Goal: Task Accomplishment & Management: Manage account settings

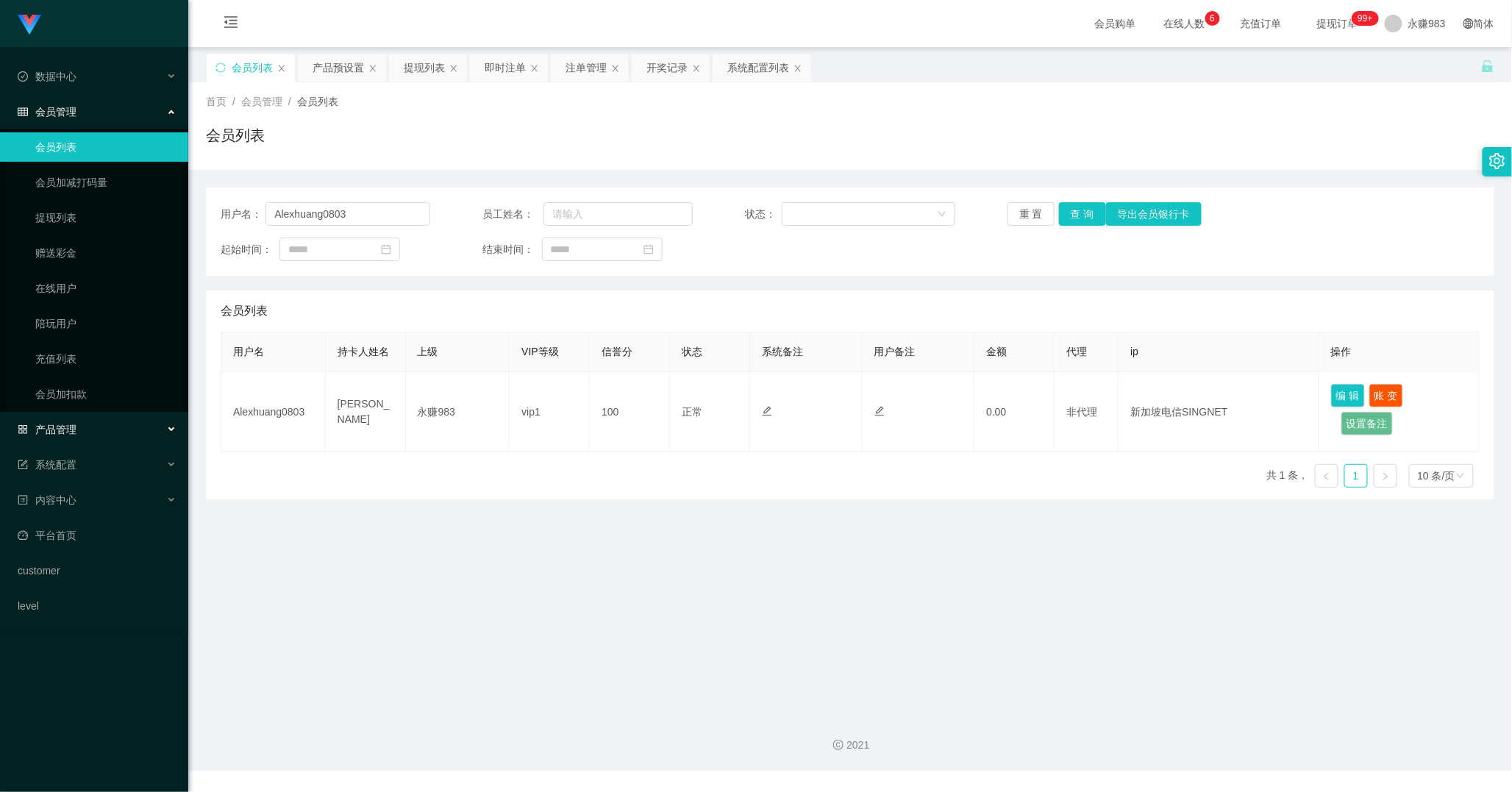
click at [108, 425] on div "产品管理" at bounding box center [94, 429] width 188 height 29
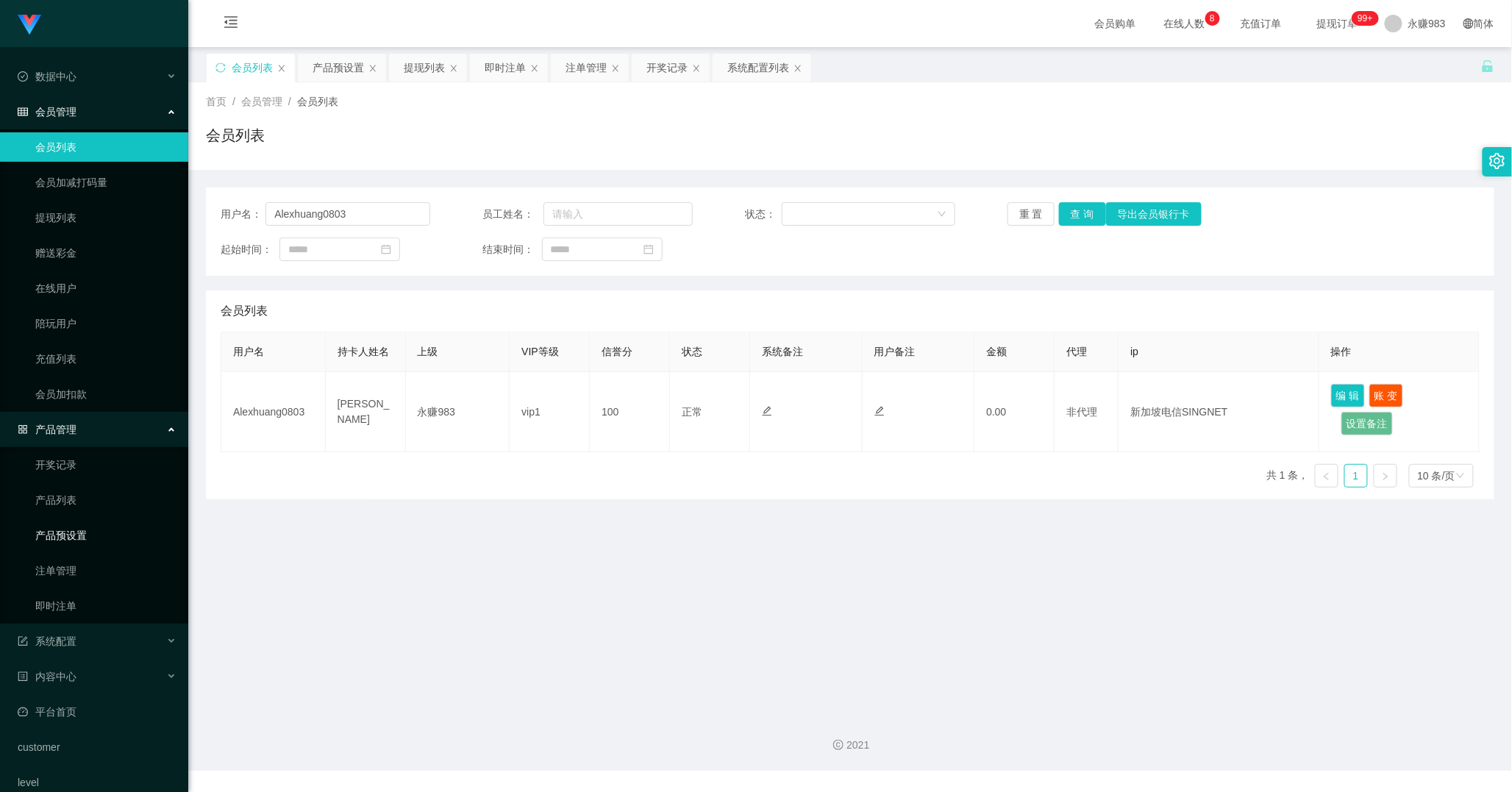
click at [96, 531] on link "产品预设置" at bounding box center [106, 535] width 141 height 29
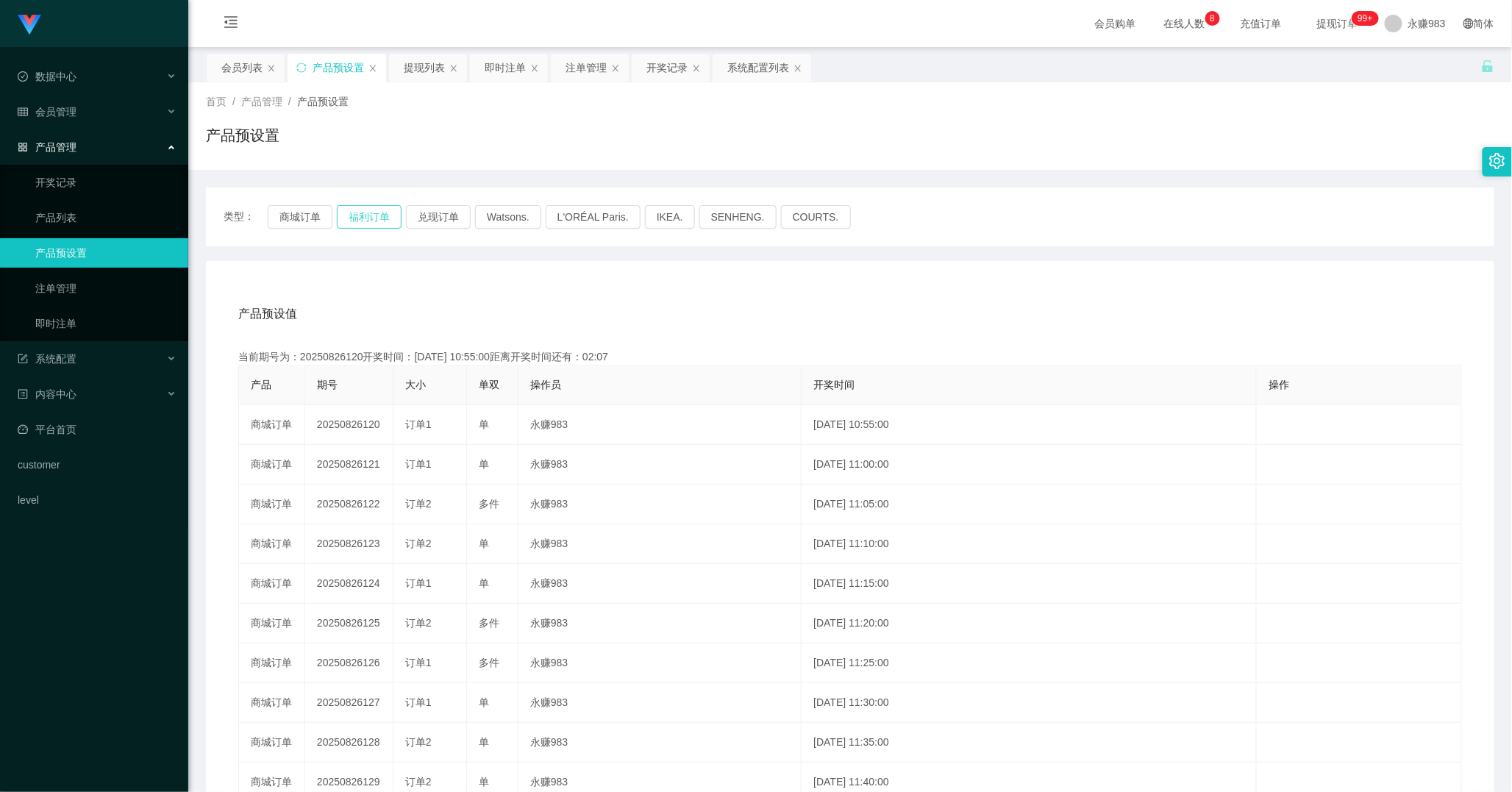
click at [366, 225] on button "福利订单" at bounding box center [369, 216] width 65 height 23
click at [365, 215] on button "福利订单" at bounding box center [369, 216] width 65 height 23
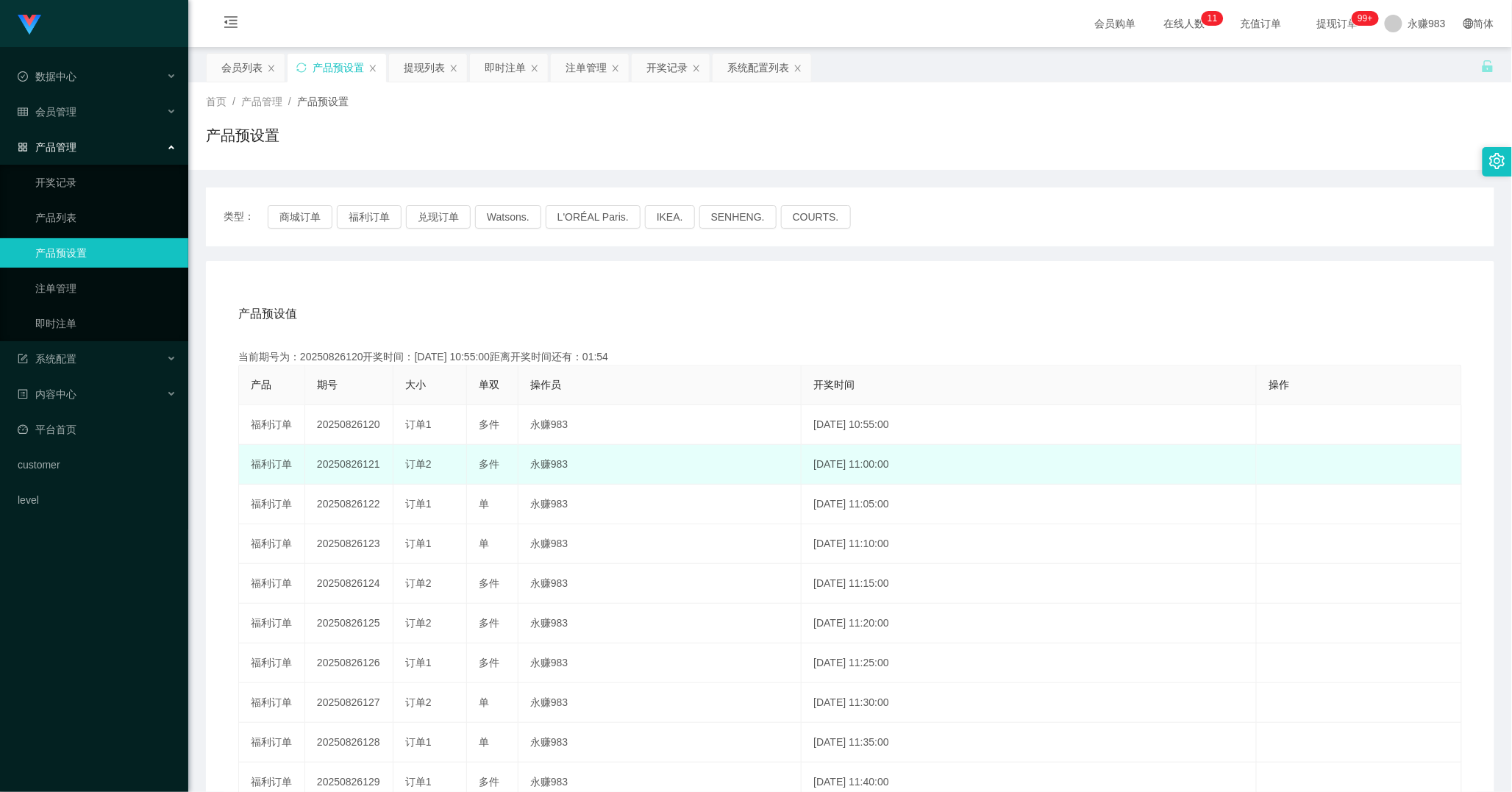
drag, startPoint x: 369, startPoint y: 466, endPoint x: 379, endPoint y: 469, distance: 10.4
click at [379, 469] on td "20250826121" at bounding box center [350, 465] width 89 height 40
drag, startPoint x: 363, startPoint y: 465, endPoint x: 379, endPoint y: 465, distance: 16.0
click at [379, 465] on td "20250826121" at bounding box center [350, 465] width 89 height 40
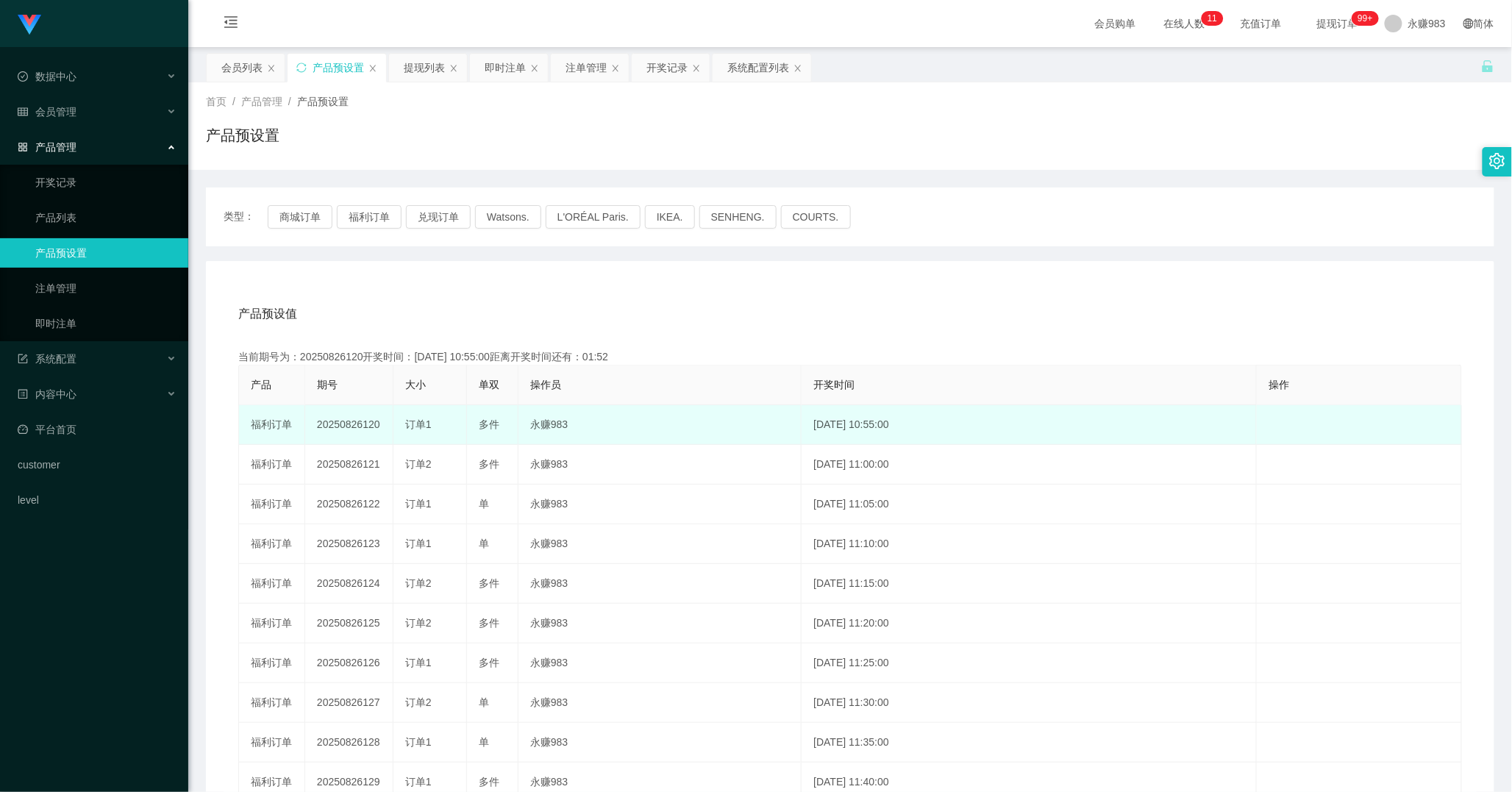
copy td "121"
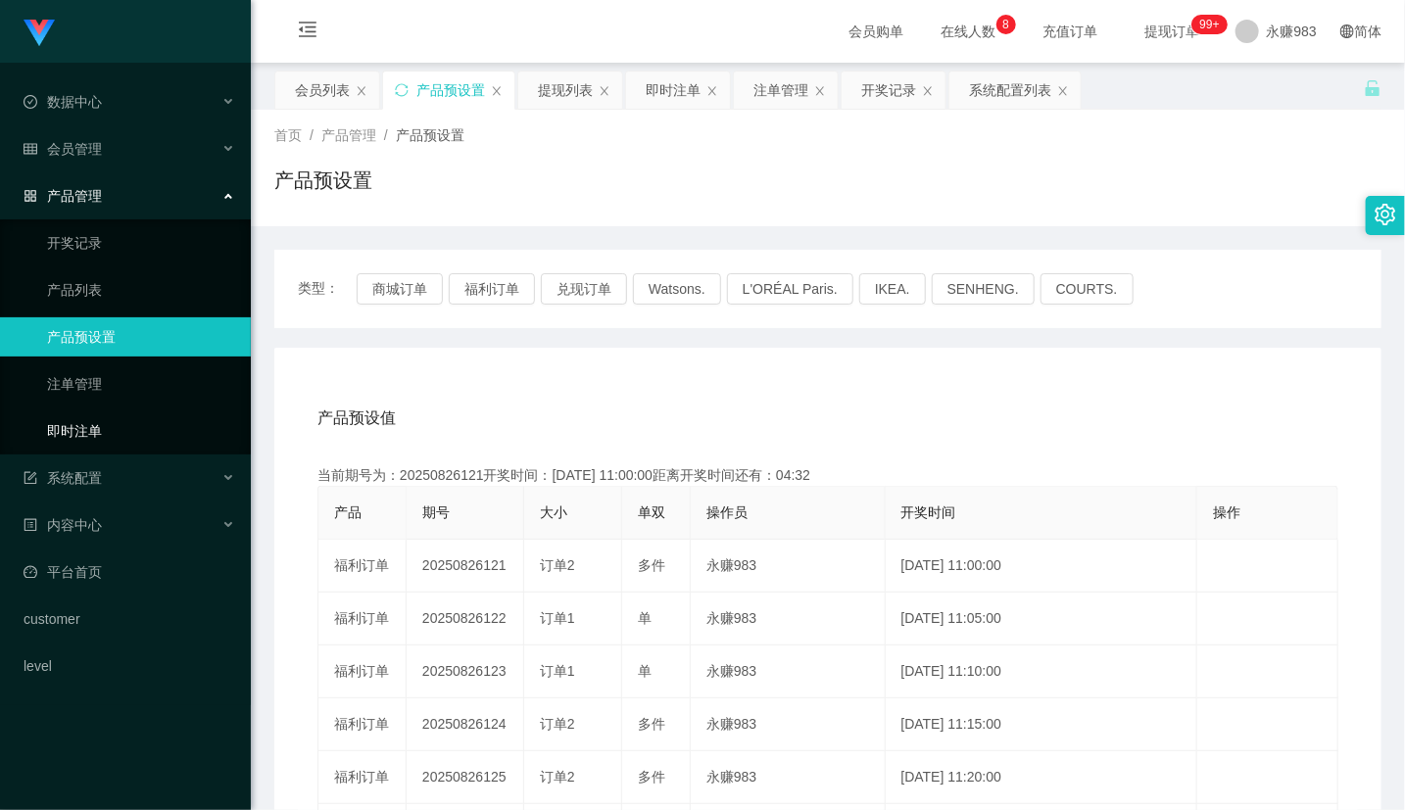
click at [150, 426] on link "即时注单" at bounding box center [141, 430] width 188 height 39
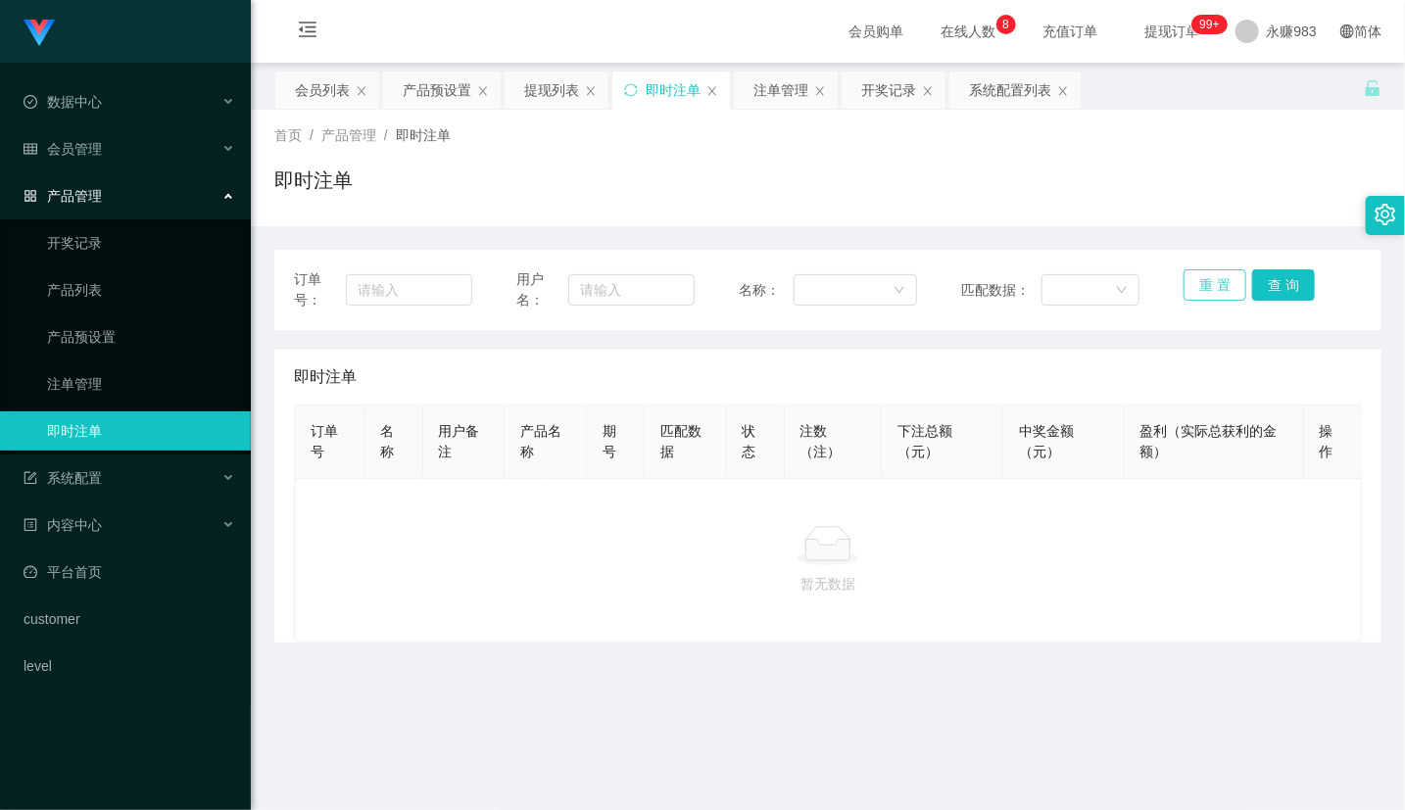
click at [1206, 288] on button "重 置" at bounding box center [1214, 284] width 63 height 31
click at [1193, 275] on button "重 置" at bounding box center [1214, 284] width 63 height 31
click at [1193, 277] on button "重 置" at bounding box center [1214, 284] width 63 height 31
click at [1193, 278] on button "重 置" at bounding box center [1214, 284] width 63 height 31
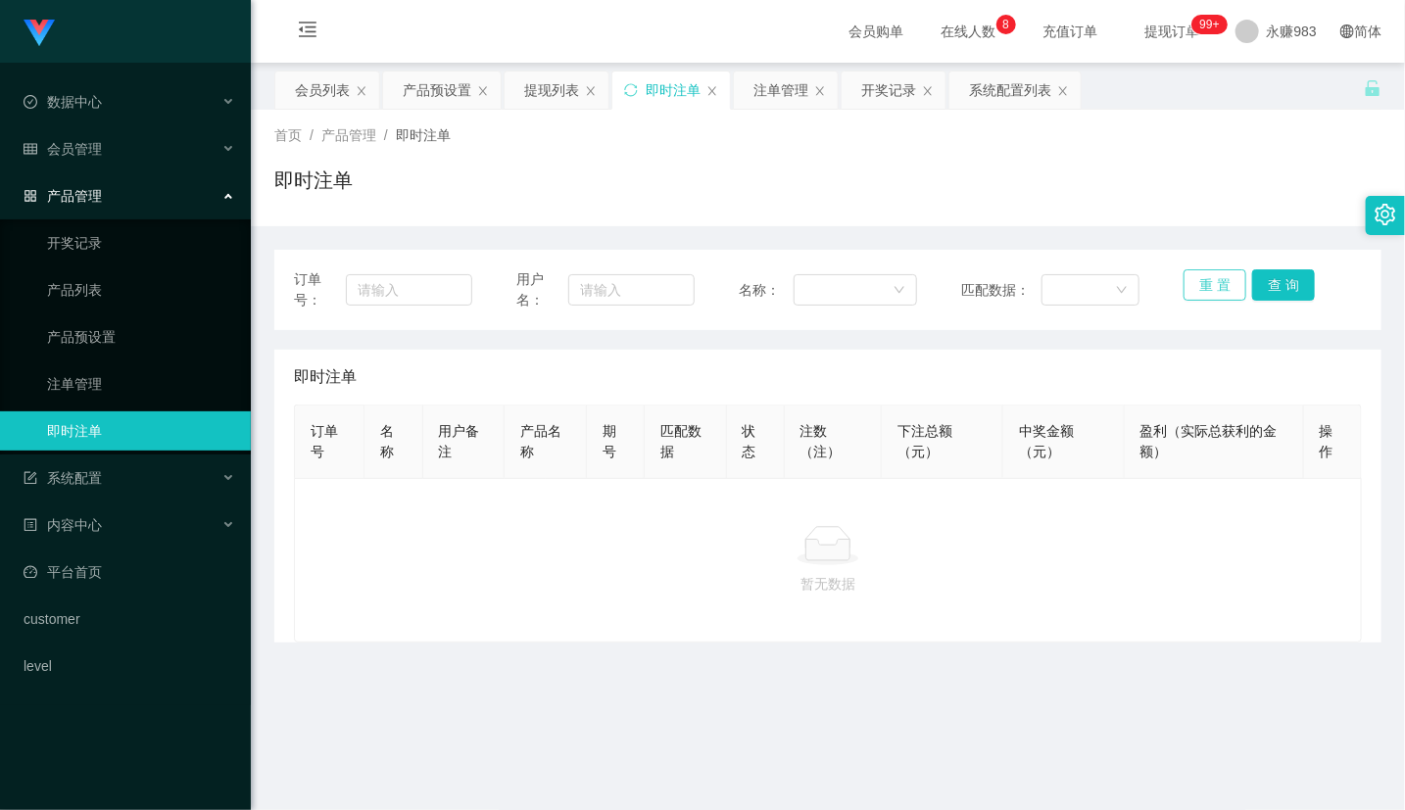
click at [1193, 278] on button "重 置" at bounding box center [1214, 284] width 63 height 31
click at [1183, 287] on button "重 置" at bounding box center [1214, 284] width 63 height 31
click at [1190, 292] on button "重 置" at bounding box center [1214, 284] width 63 height 31
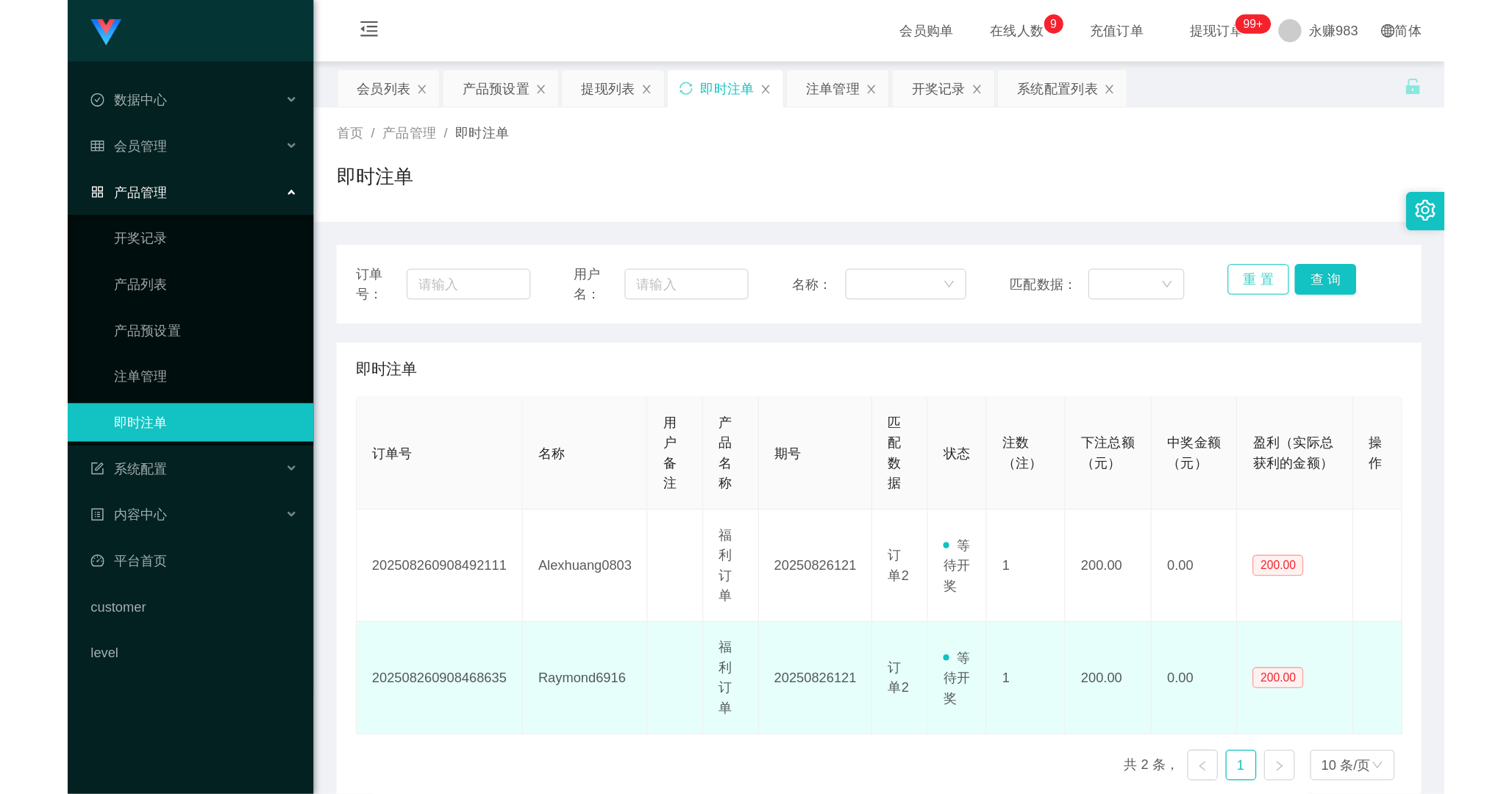
scroll to position [162, 0]
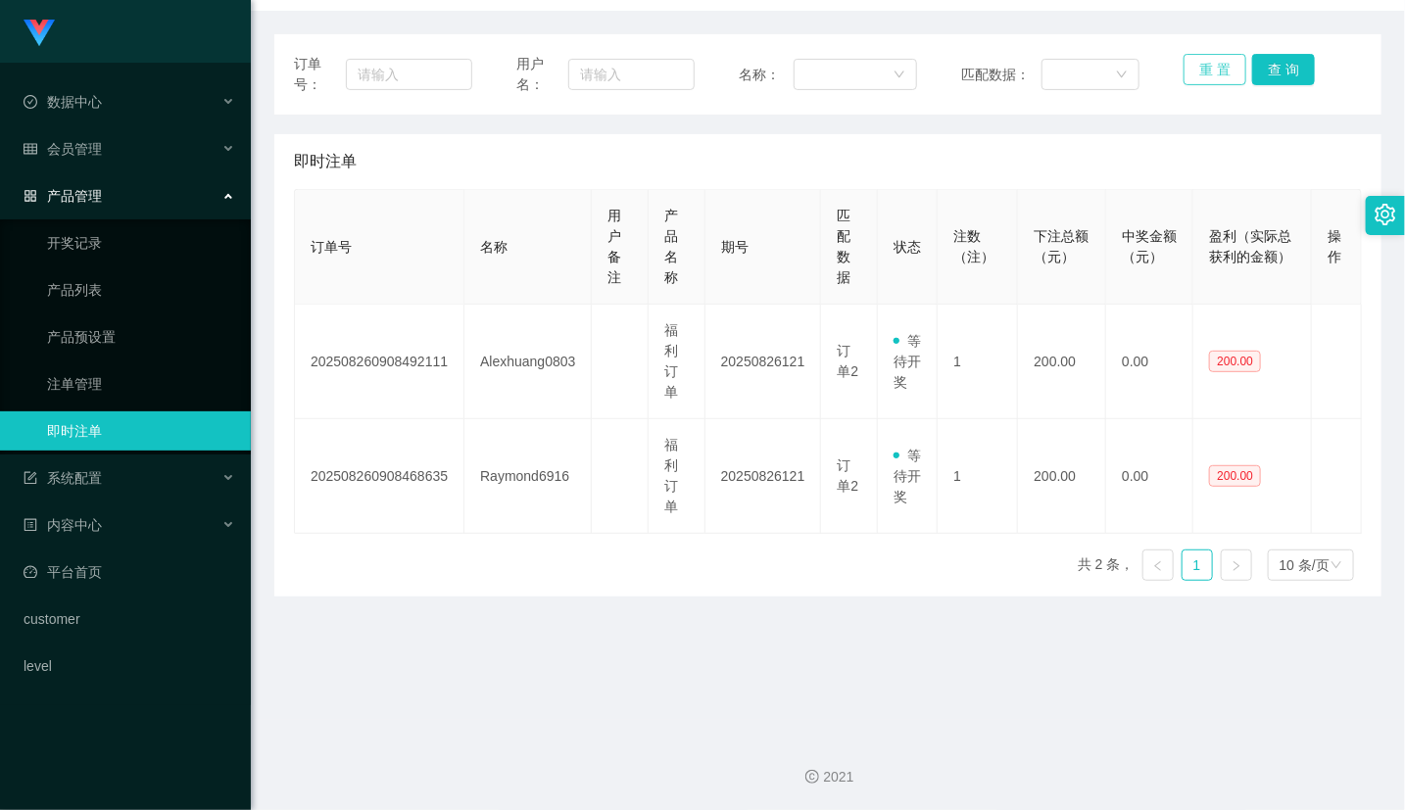
click at [1197, 70] on button "重 置" at bounding box center [1214, 69] width 63 height 31
click at [1198, 73] on button "重 置" at bounding box center [1214, 69] width 63 height 31
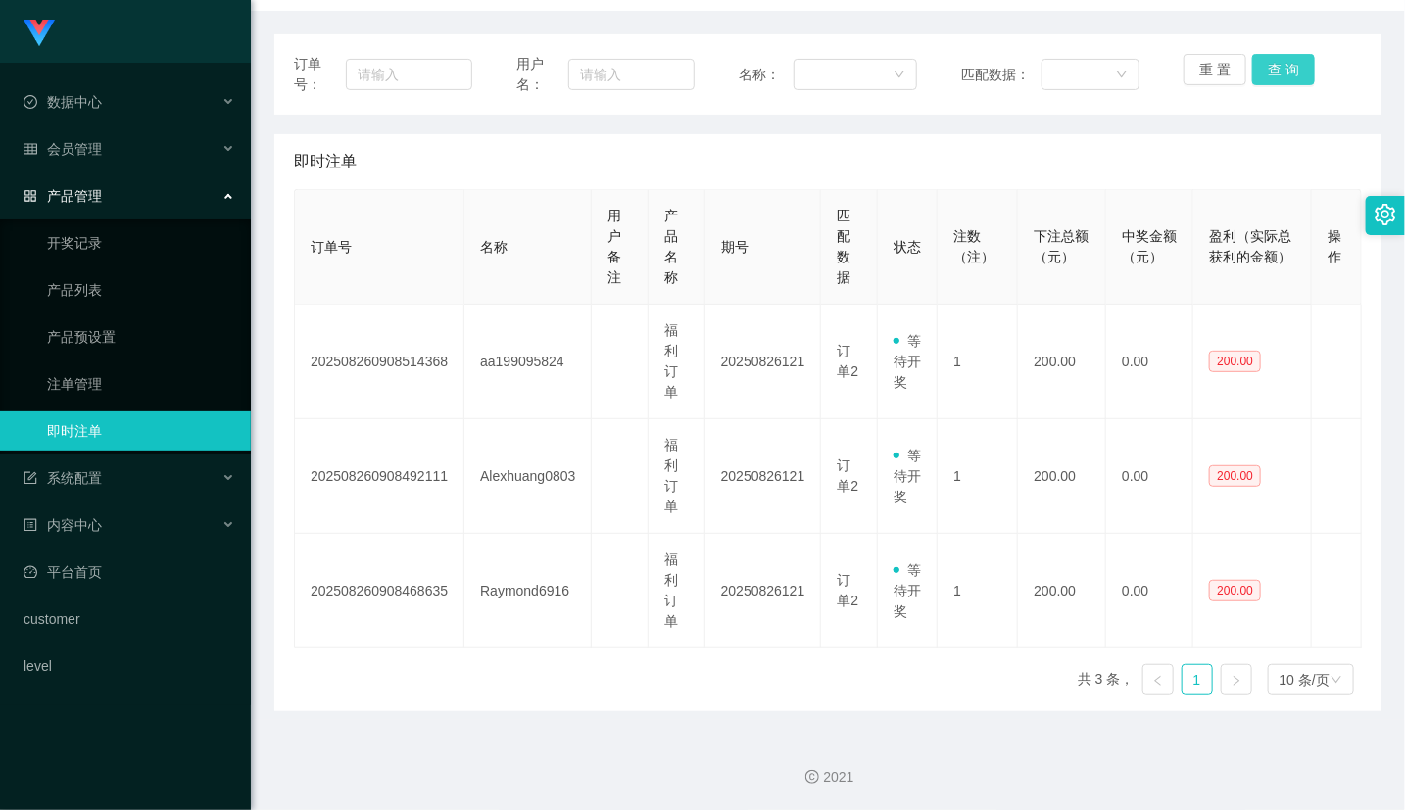
click at [1274, 70] on button "查 询" at bounding box center [1283, 69] width 63 height 31
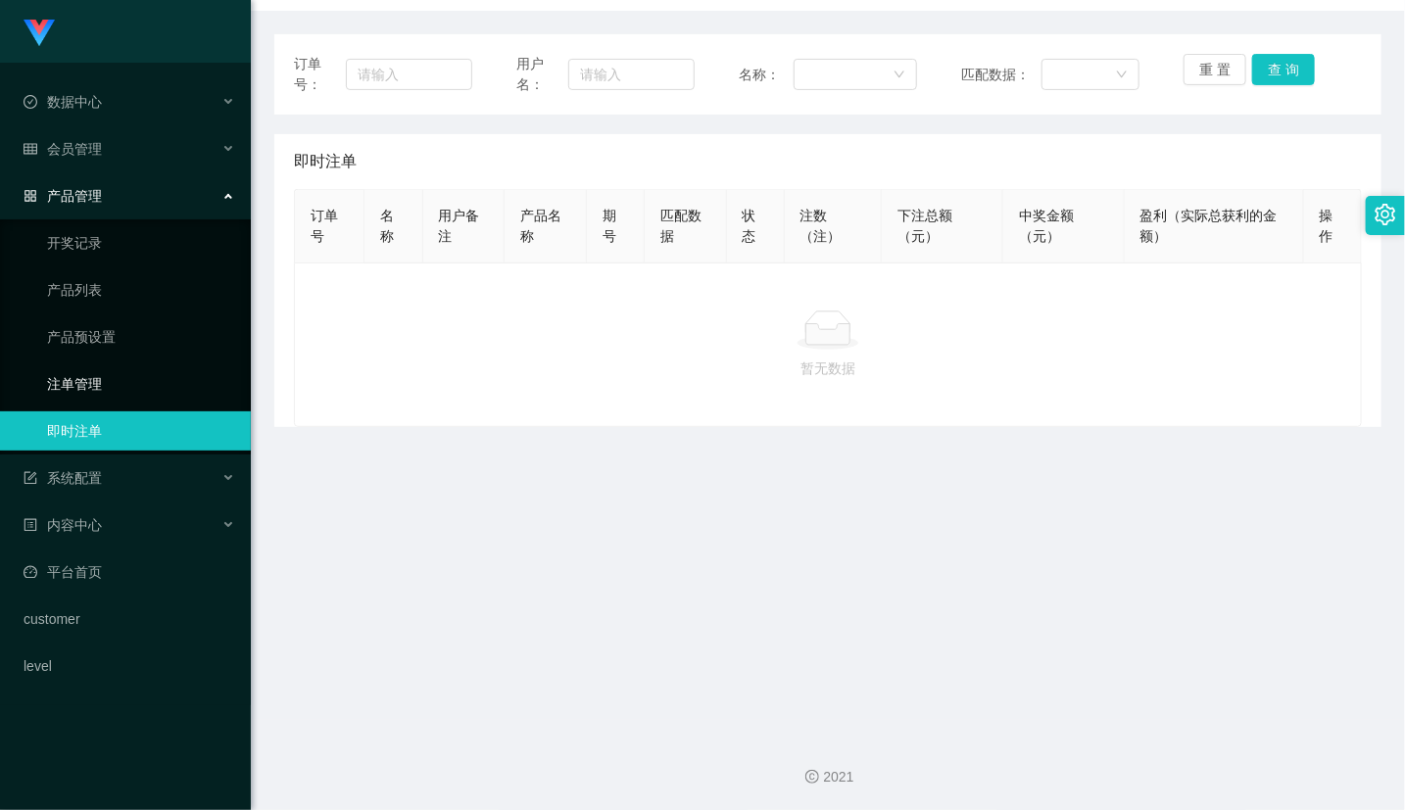
click at [98, 394] on link "注单管理" at bounding box center [141, 383] width 188 height 39
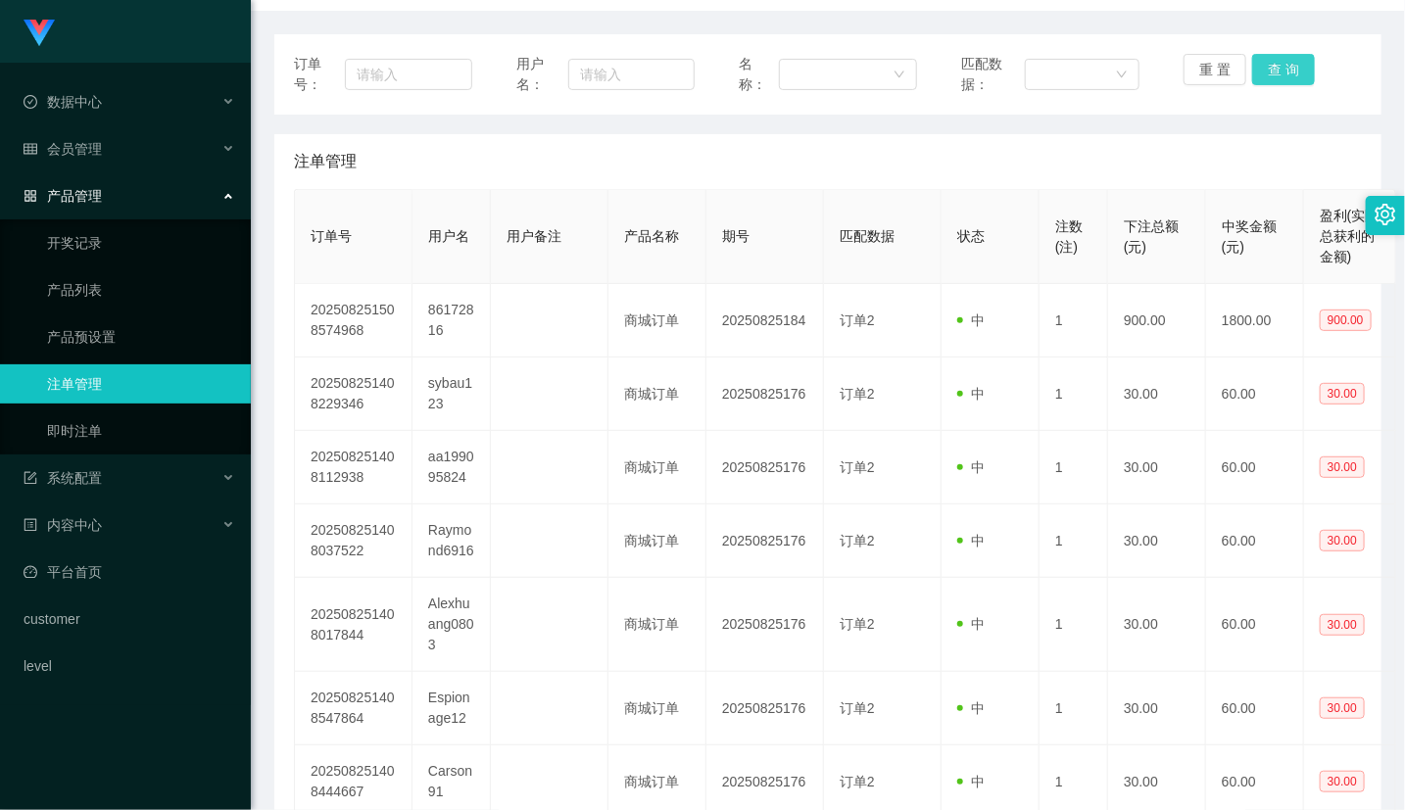
click at [1260, 73] on button "查 询" at bounding box center [1283, 69] width 63 height 31
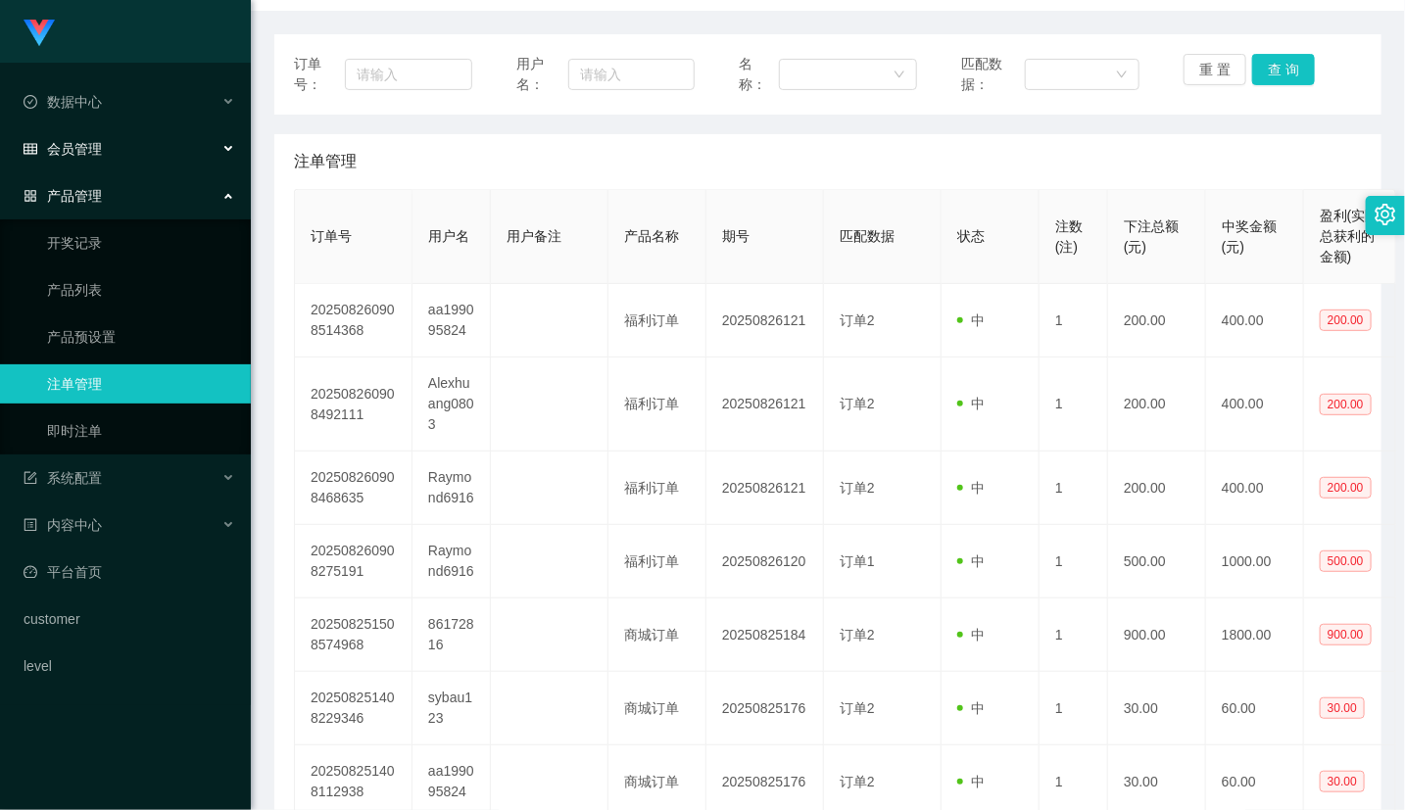
click at [105, 151] on div "会员管理" at bounding box center [125, 148] width 251 height 39
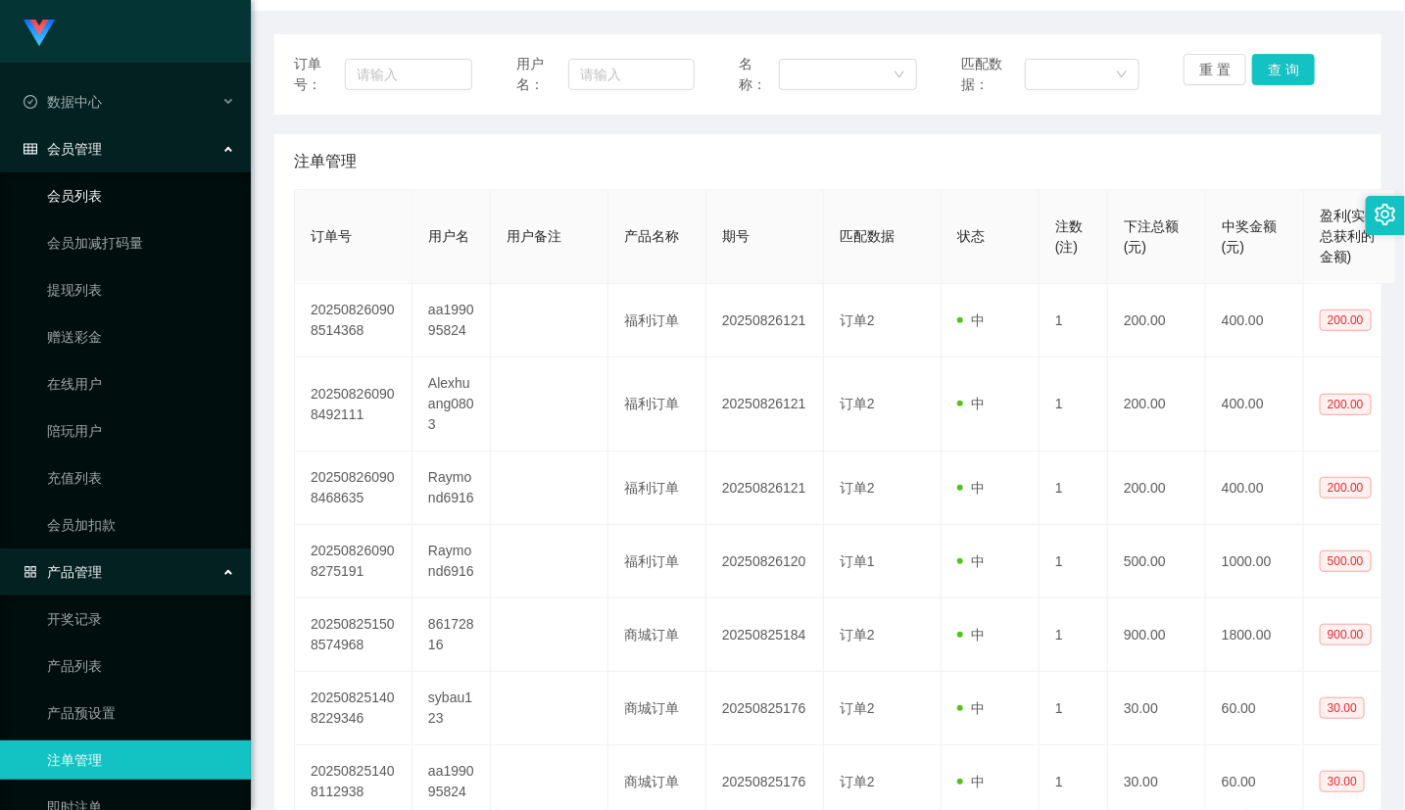
click at [111, 201] on link "会员列表" at bounding box center [141, 195] width 188 height 39
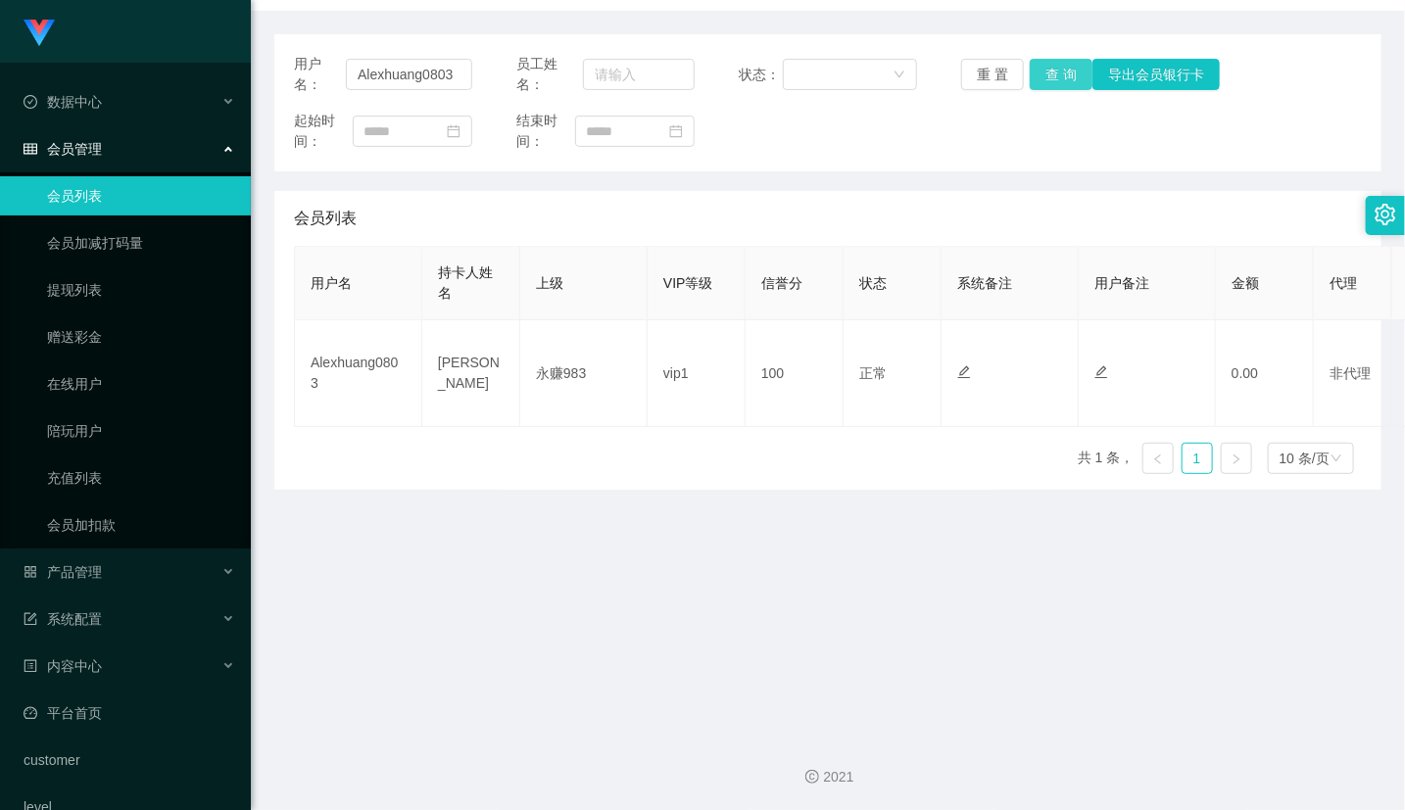
click at [1050, 76] on button "查 询" at bounding box center [1061, 74] width 63 height 31
click at [433, 72] on input "Alexhuang0803" at bounding box center [409, 74] width 126 height 31
click at [981, 74] on button "重 置" at bounding box center [992, 74] width 63 height 31
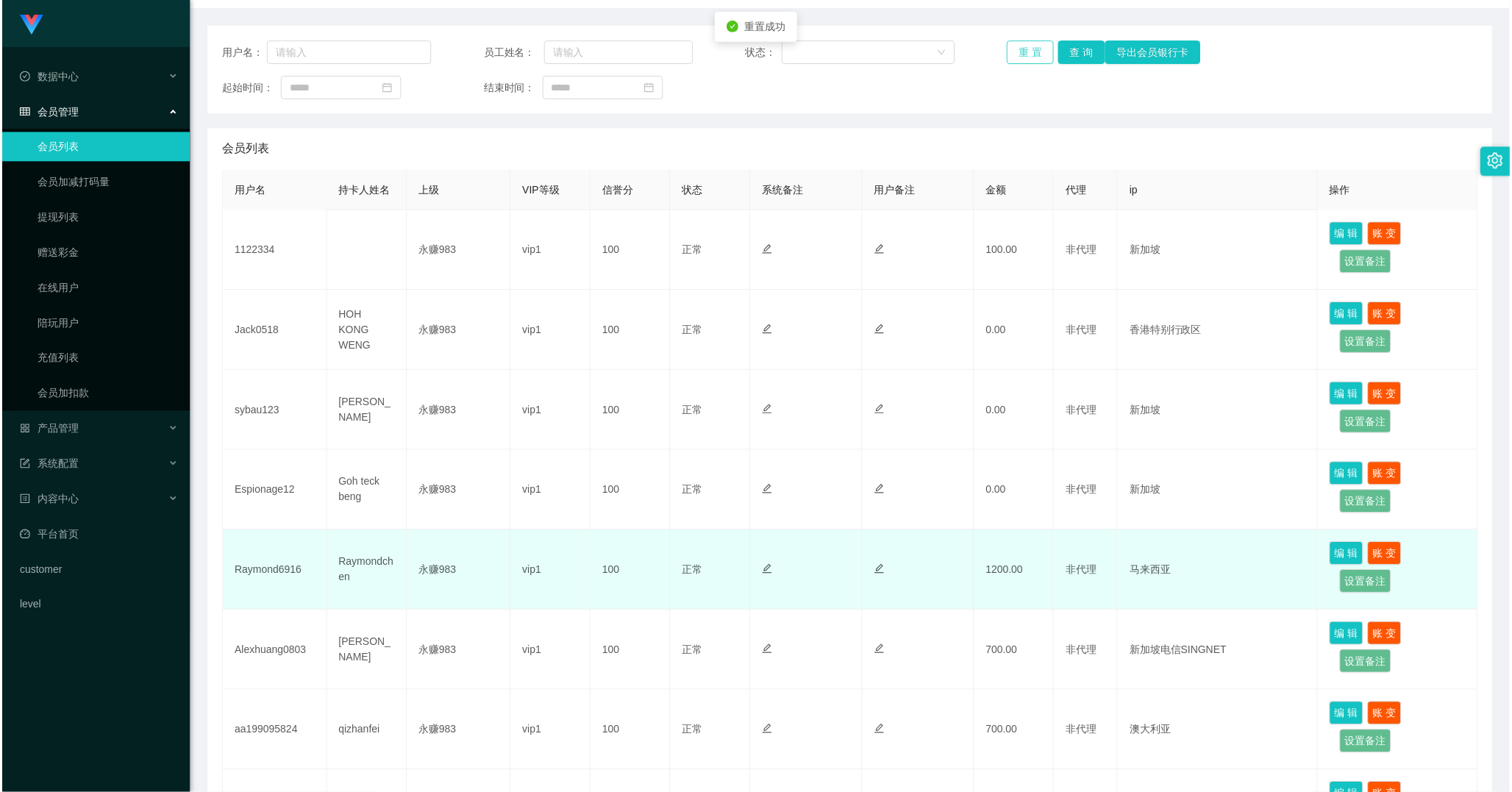
scroll to position [243, 0]
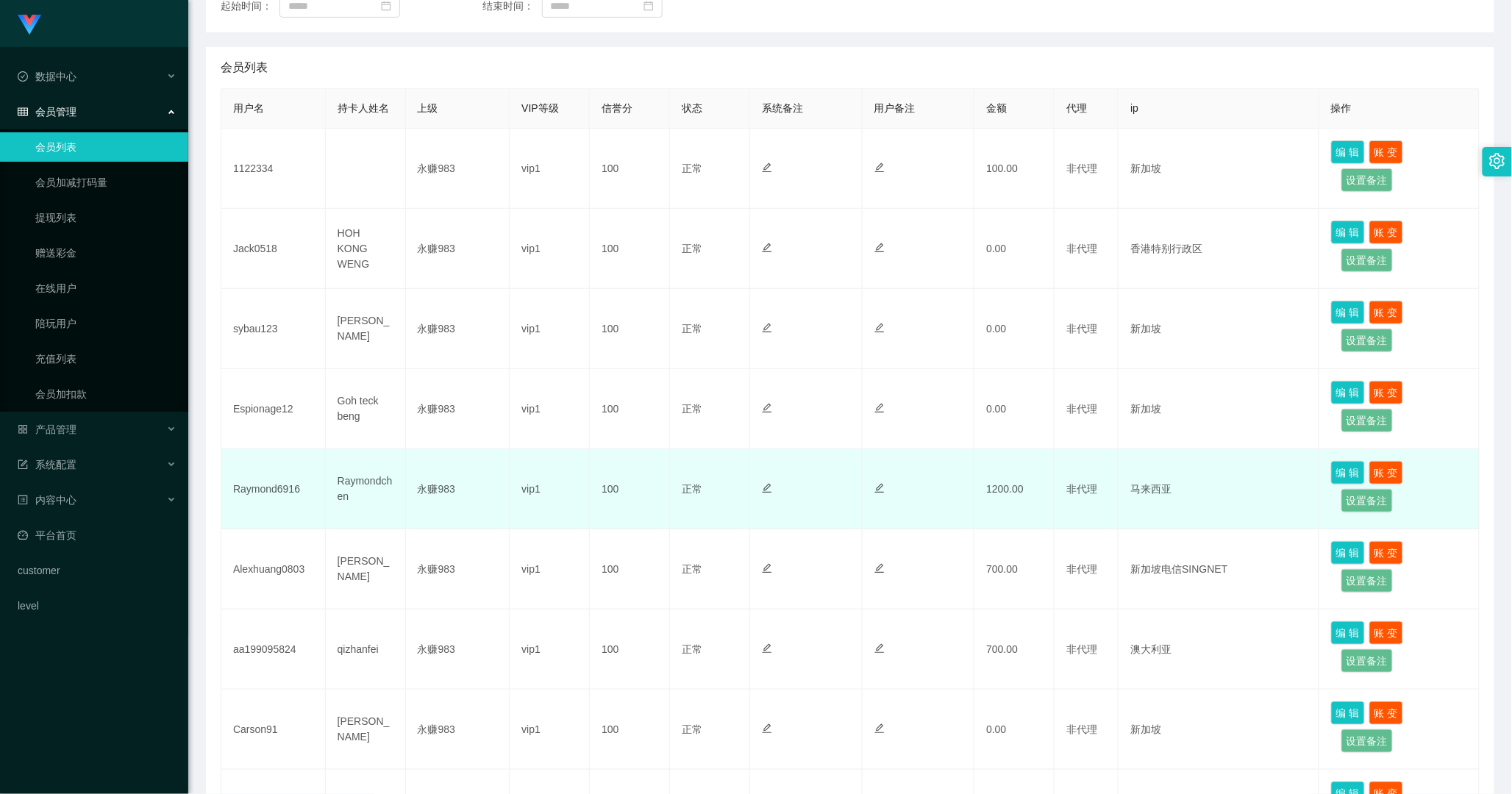
click at [380, 477] on td "Raymondchen" at bounding box center [366, 489] width 80 height 80
copy td "Raymondchen"
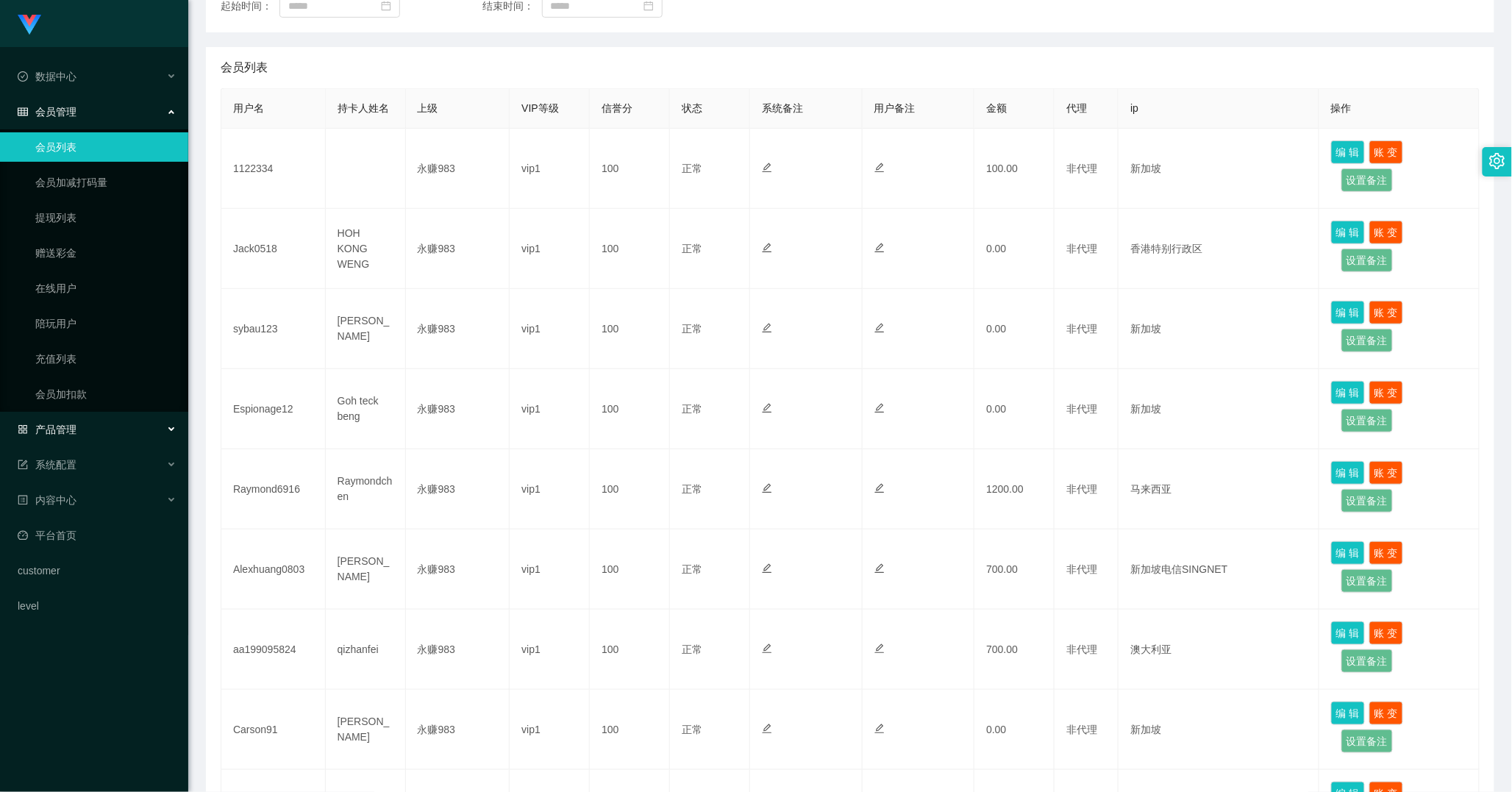
click at [56, 419] on div "产品管理" at bounding box center [94, 429] width 188 height 29
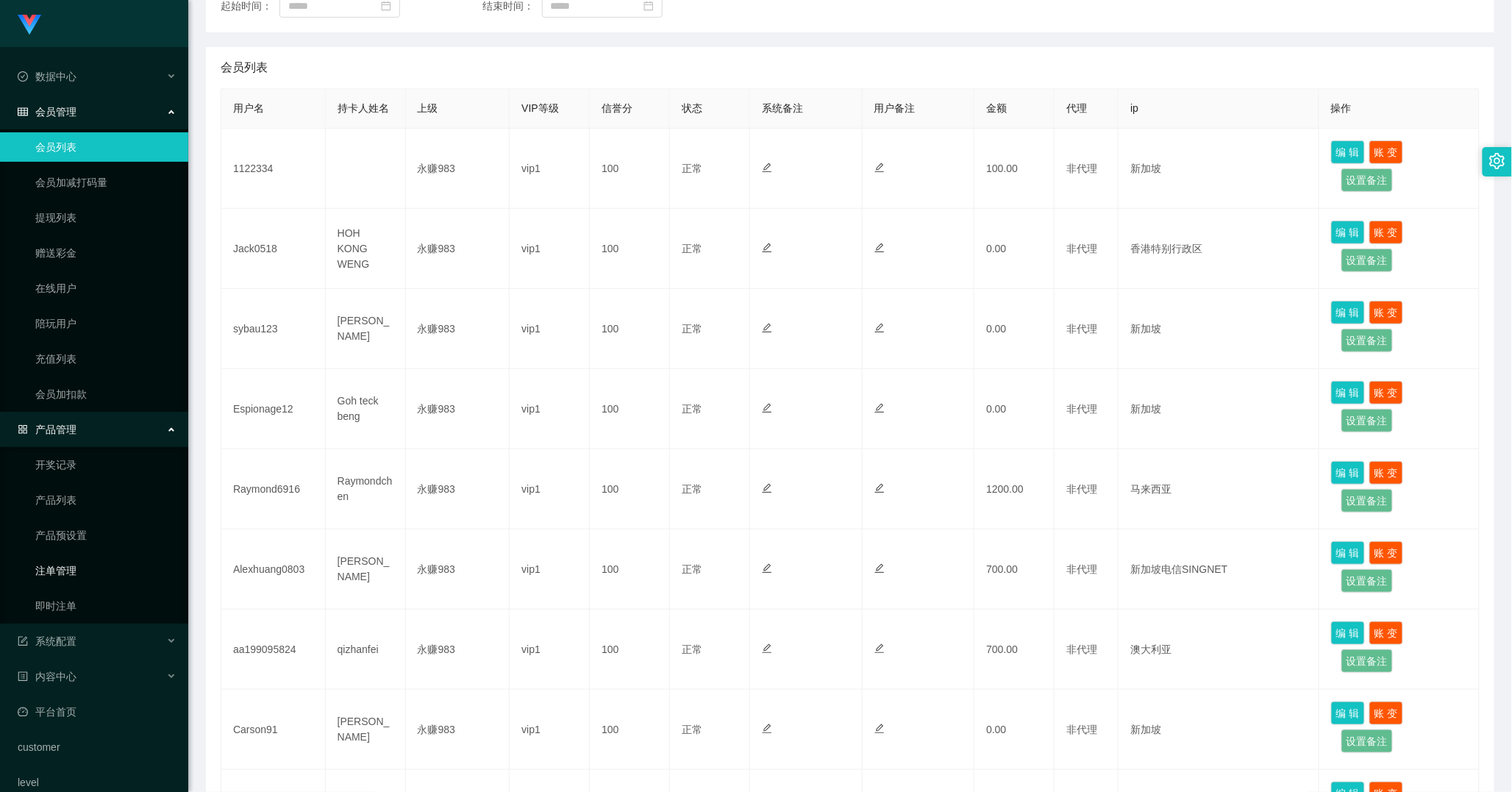
click at [62, 577] on link "注单管理" at bounding box center [106, 571] width 141 height 29
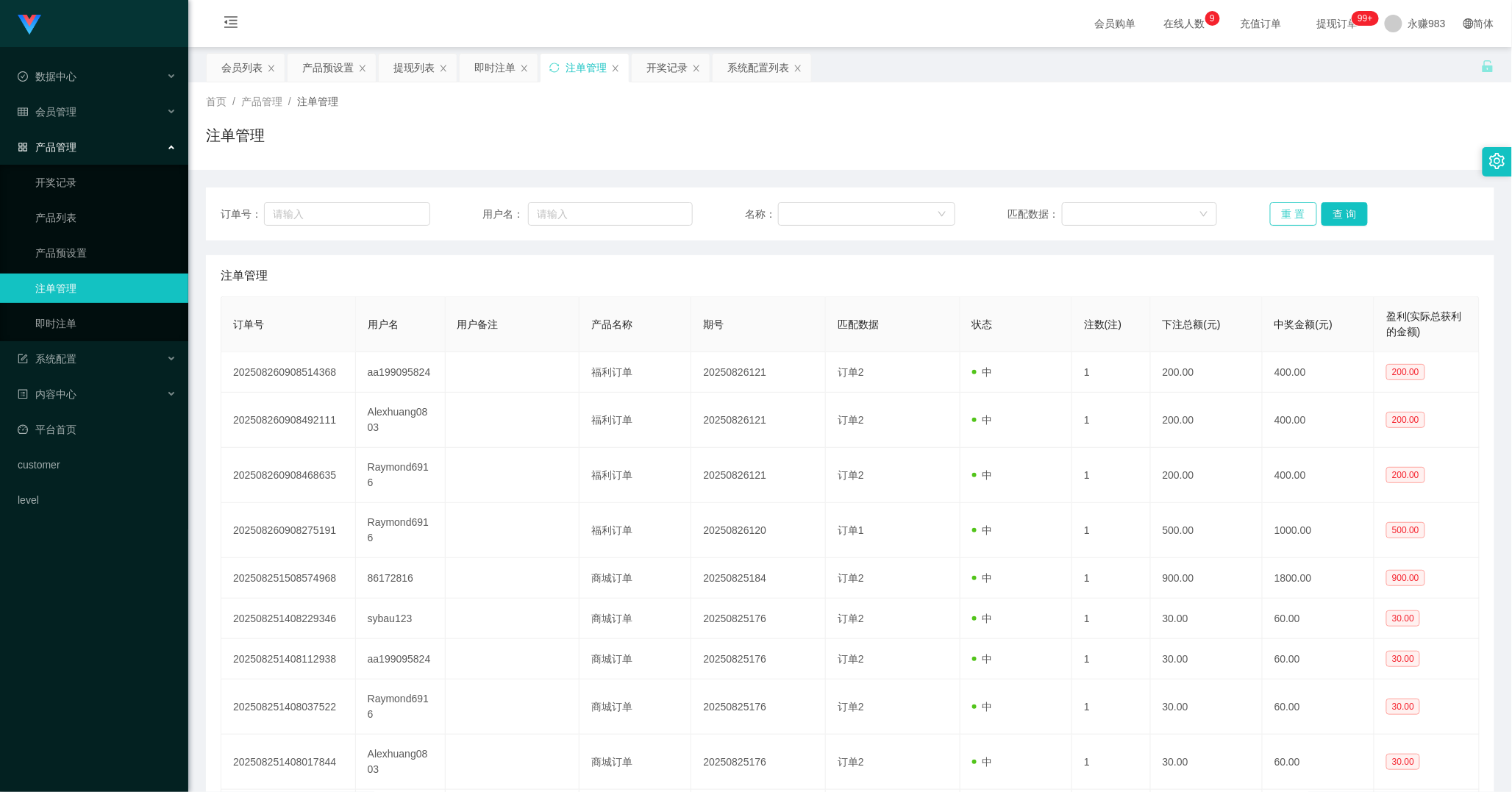
click at [1291, 213] on button "重 置" at bounding box center [1294, 213] width 47 height 23
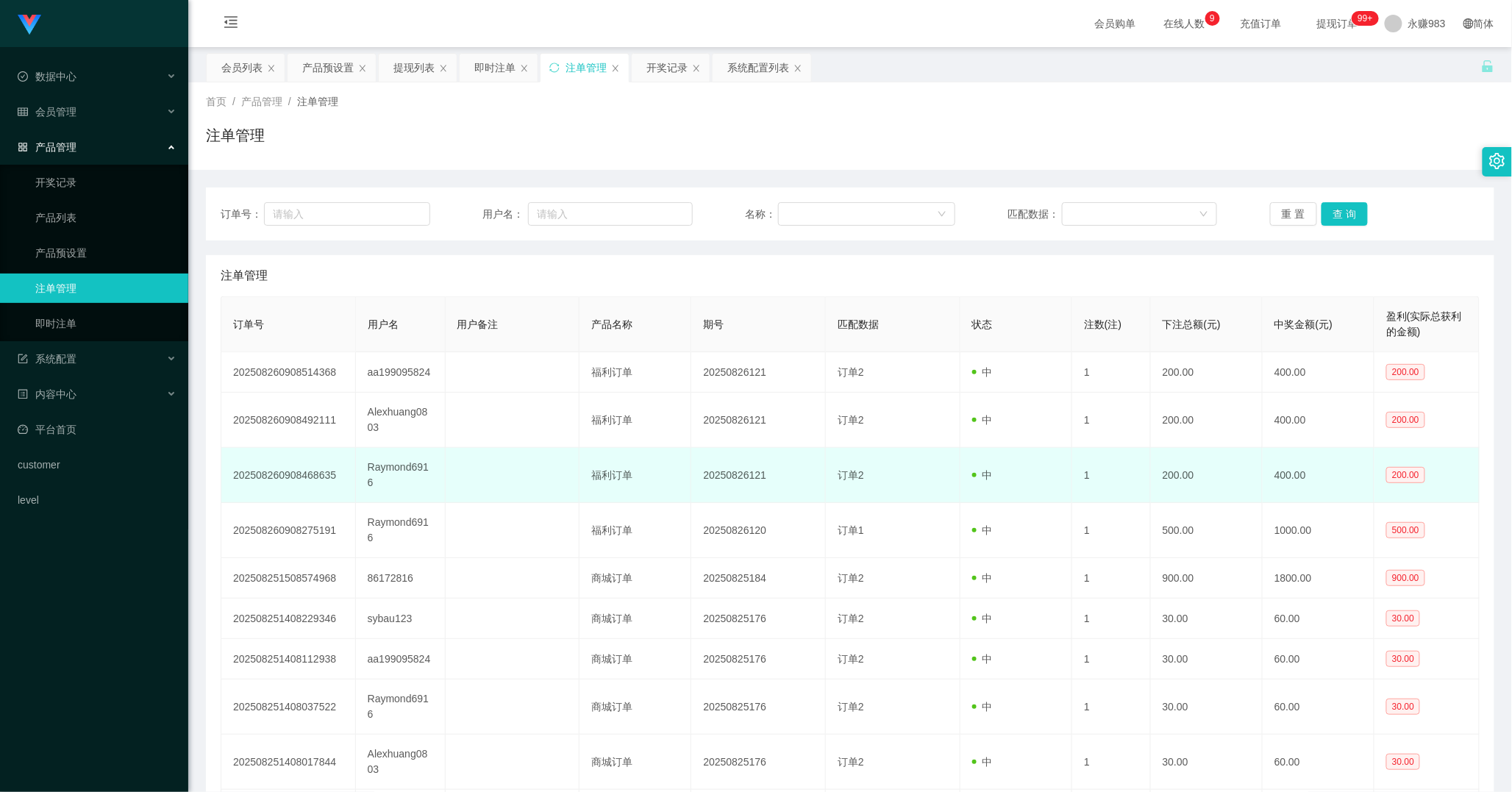
click at [376, 463] on td "Raymond6916" at bounding box center [401, 475] width 90 height 55
copy td "Raymond6916"
